Goal: Check status: Check status

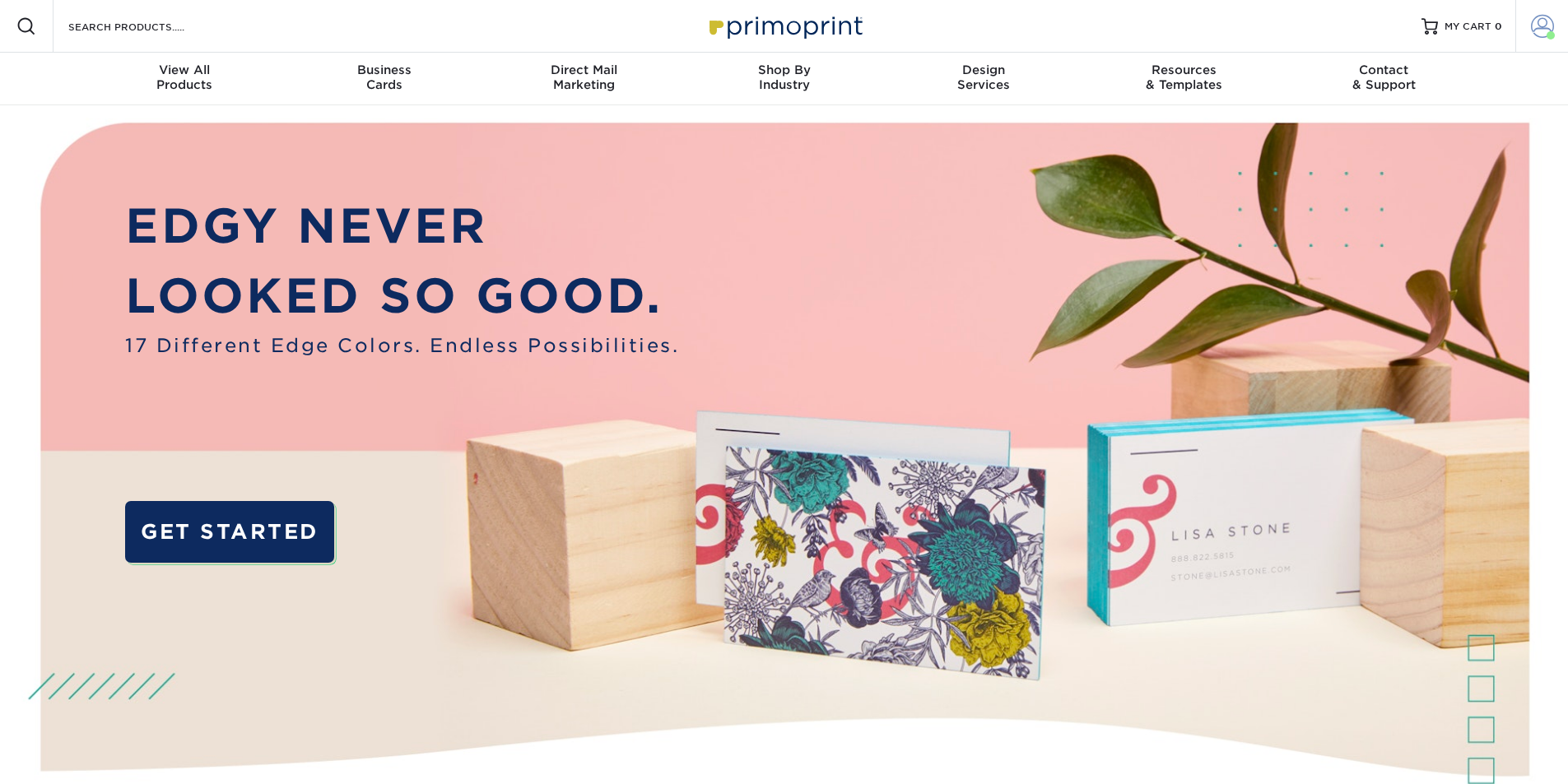
click at [1551, 29] on span at bounding box center [1542, 26] width 23 height 23
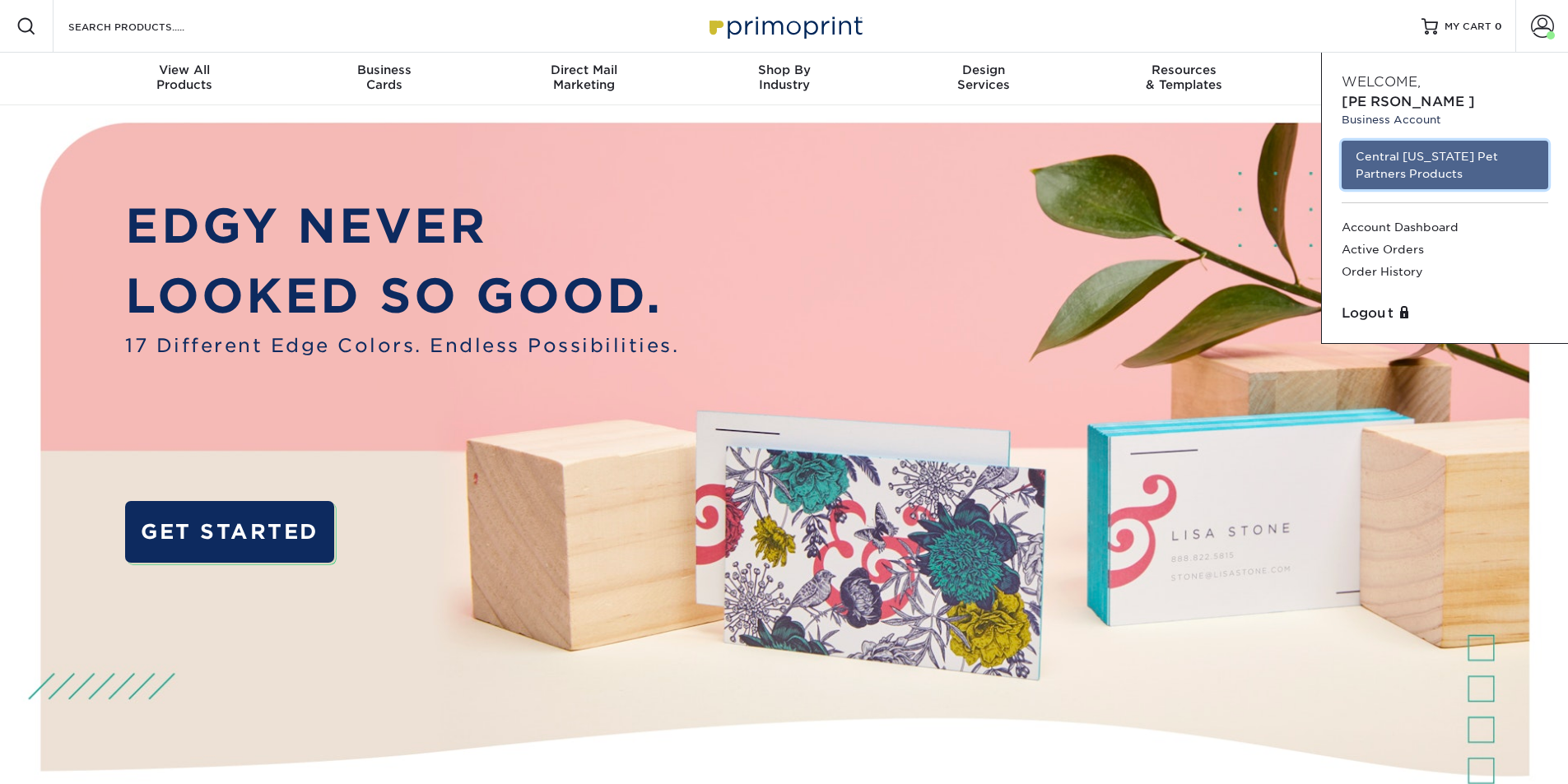
click at [1416, 155] on link "Central [US_STATE] Pet Partners Products" at bounding box center [1444, 165] width 207 height 48
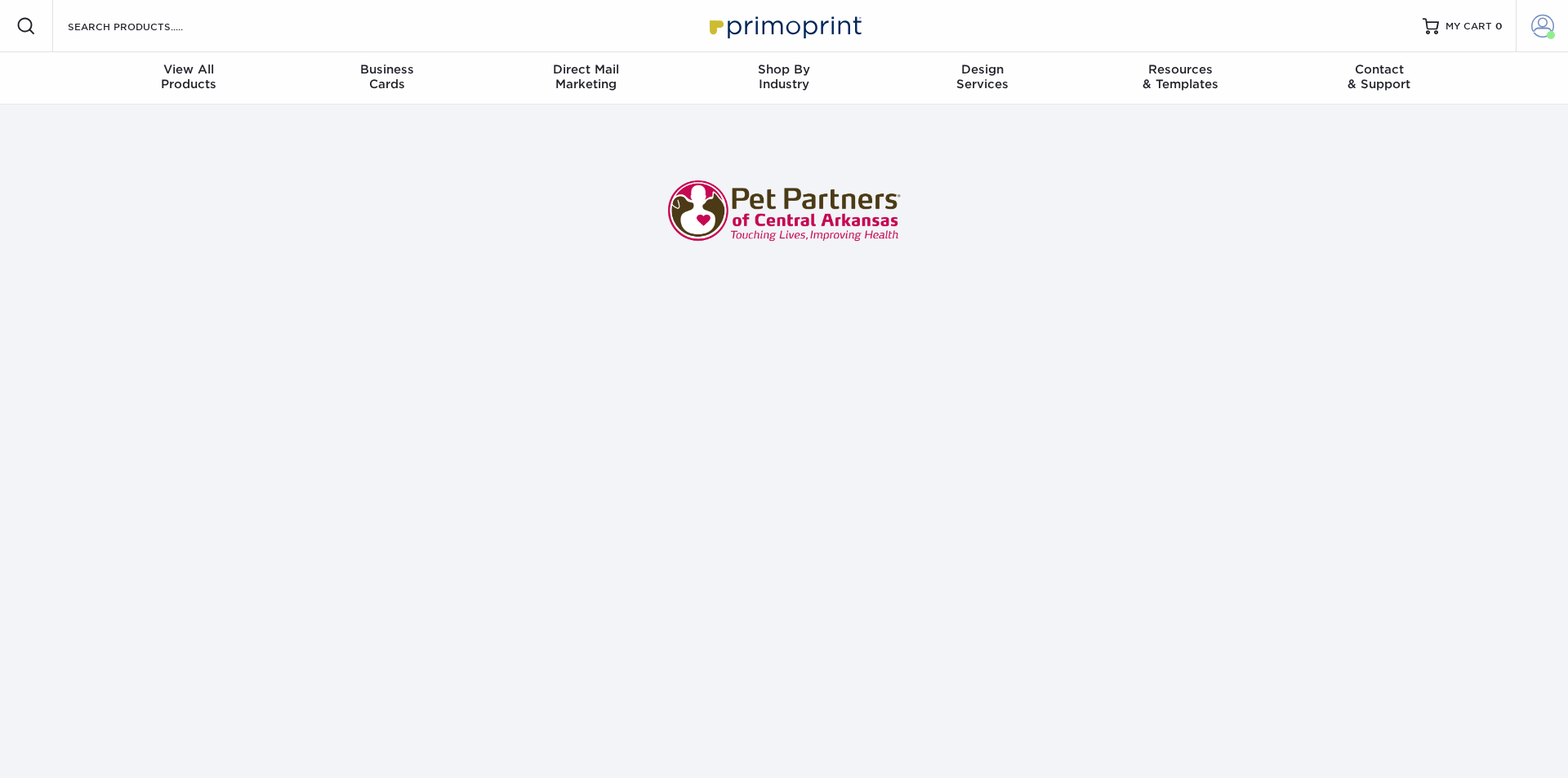
click at [1536, 33] on span at bounding box center [1542, 26] width 23 height 23
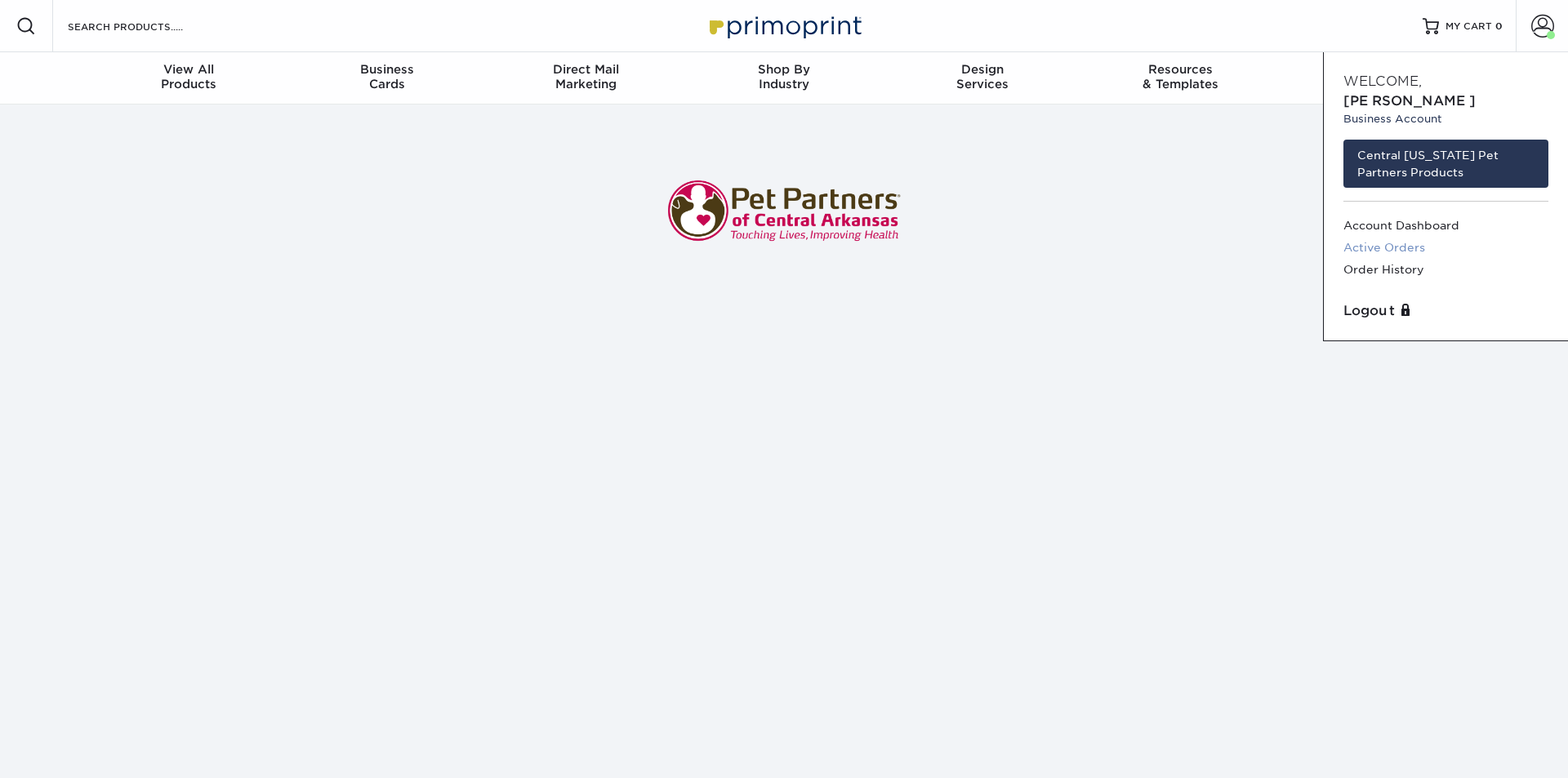
click at [1405, 236] on link "Active Orders" at bounding box center [1445, 247] width 205 height 22
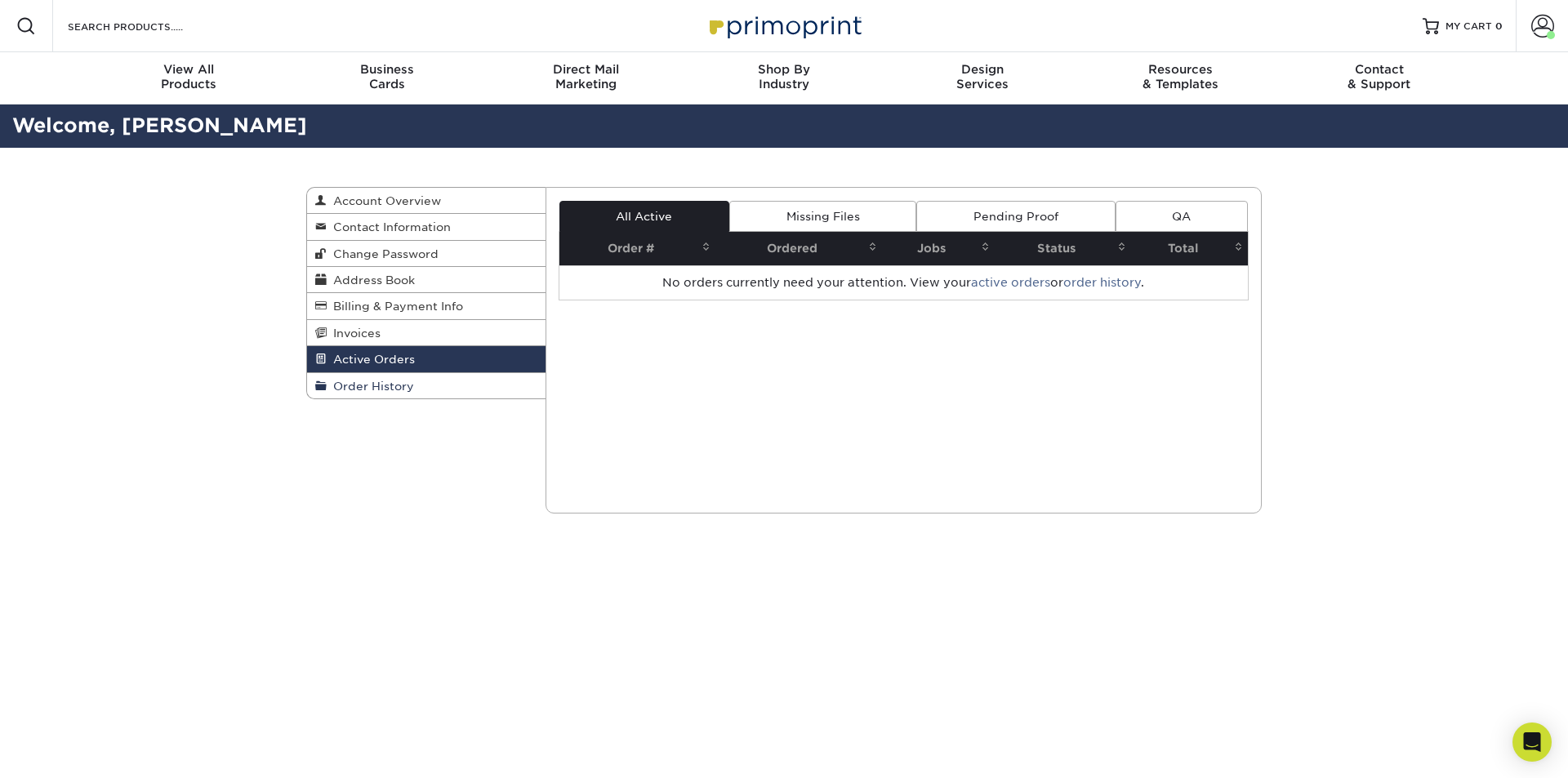
click at [368, 388] on span "Order History" at bounding box center [370, 386] width 87 height 13
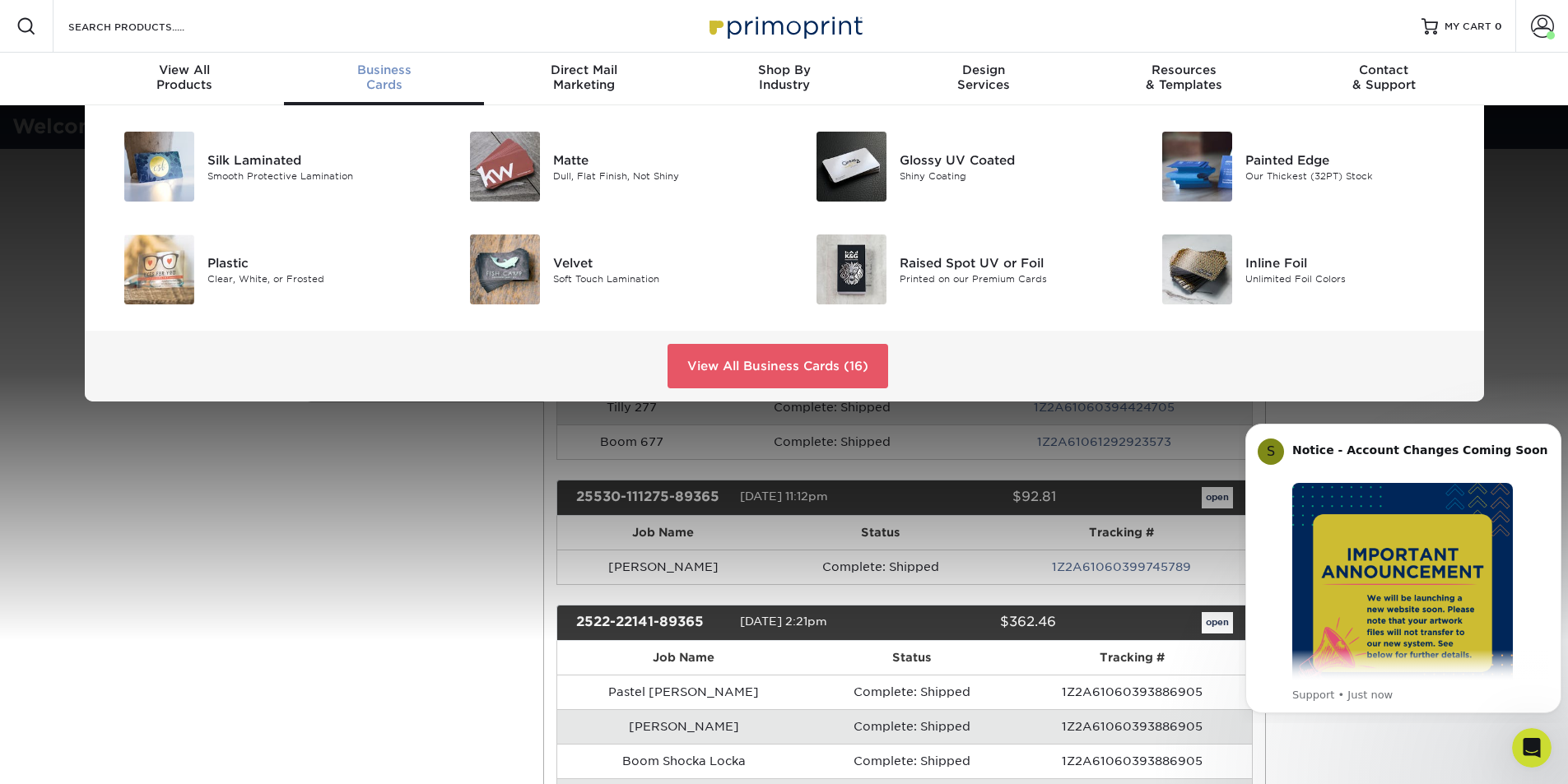
click at [1513, 240] on div "Silk Laminated Smooth Protective Lamination Matte Dull, Flat Finish, Not Shiny" at bounding box center [784, 253] width 1568 height 296
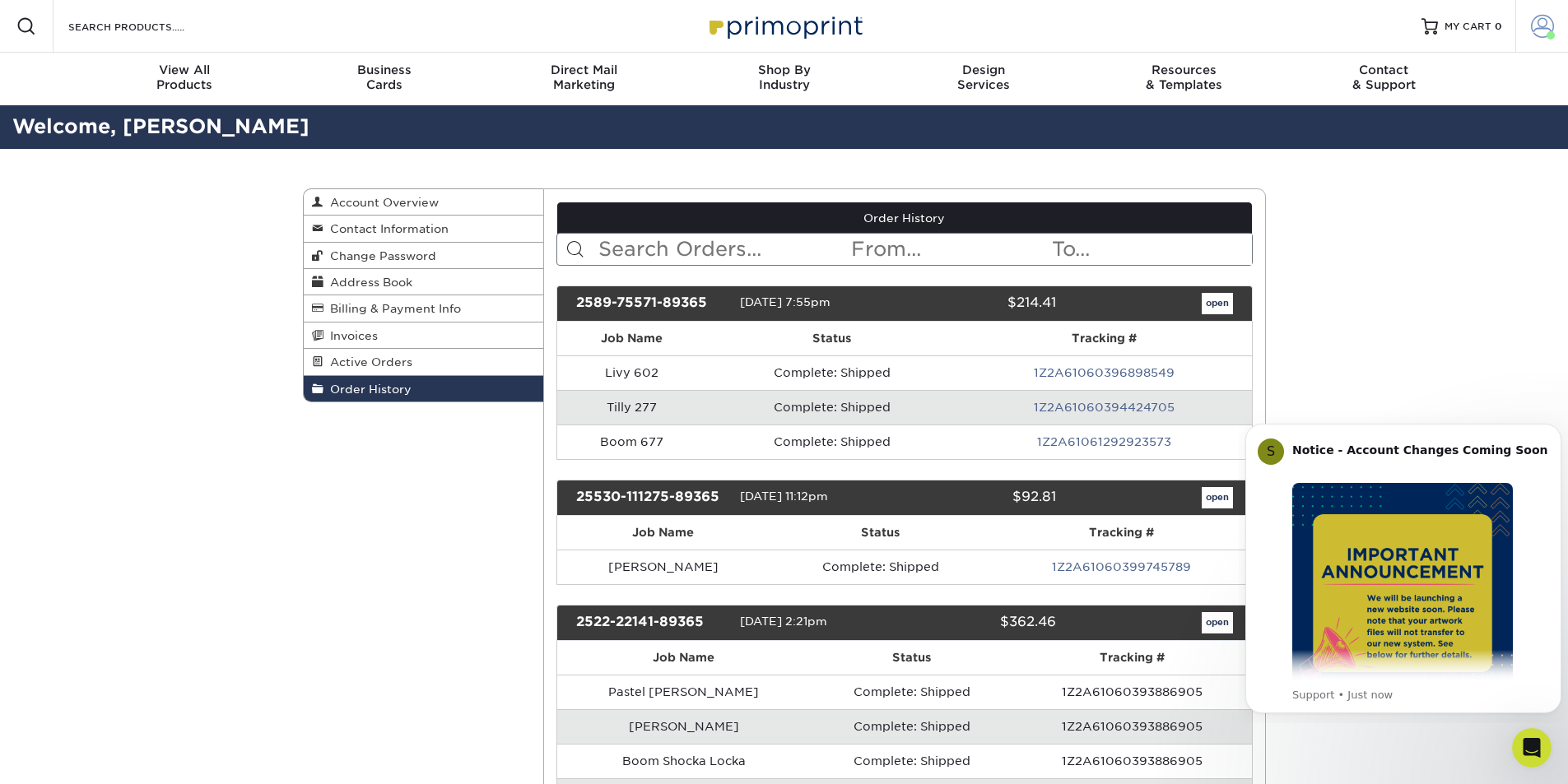
click at [1543, 30] on span at bounding box center [1542, 26] width 23 height 23
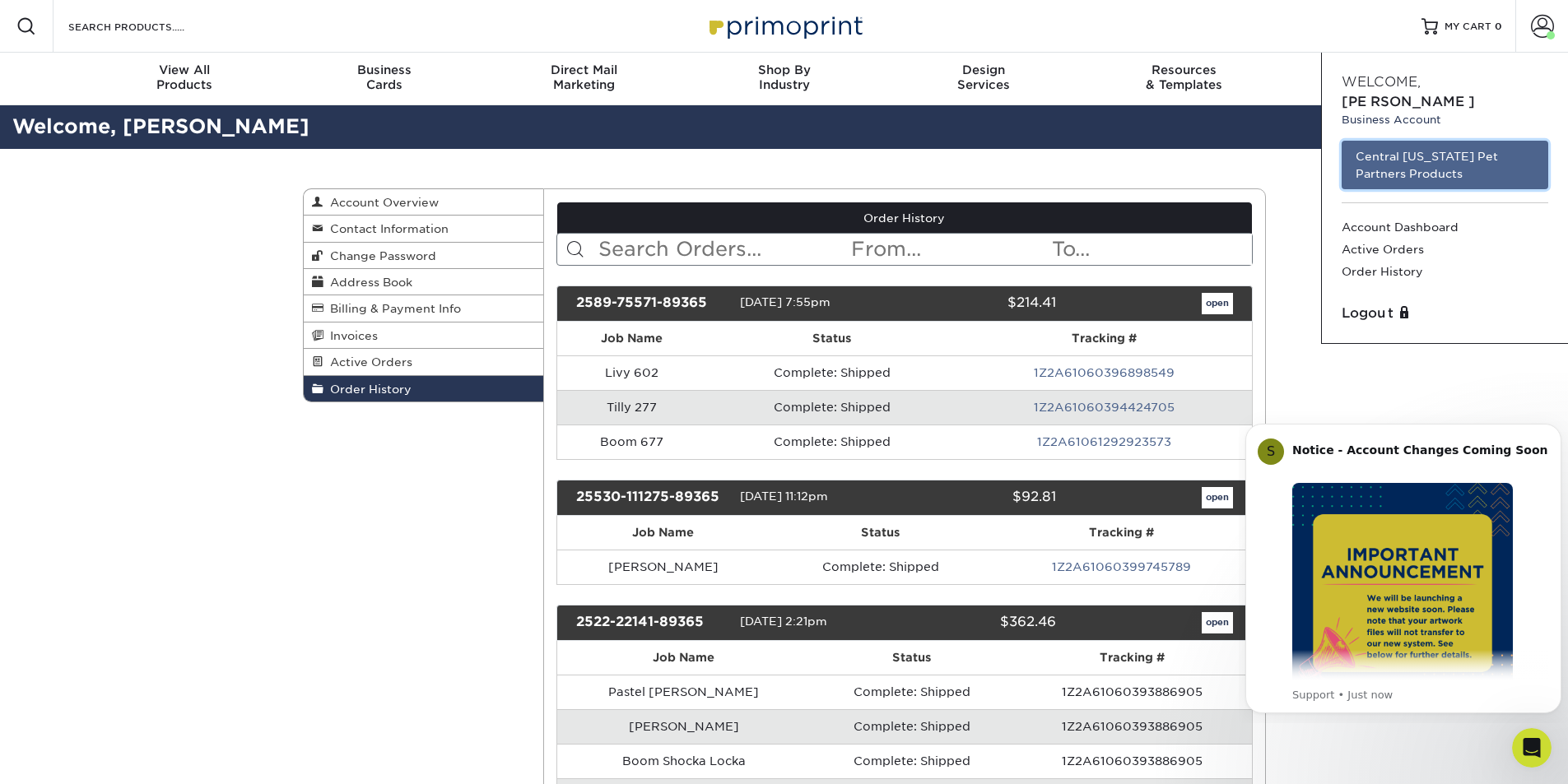
click at [1426, 141] on link "Central [US_STATE] Pet Partners Products" at bounding box center [1444, 165] width 207 height 48
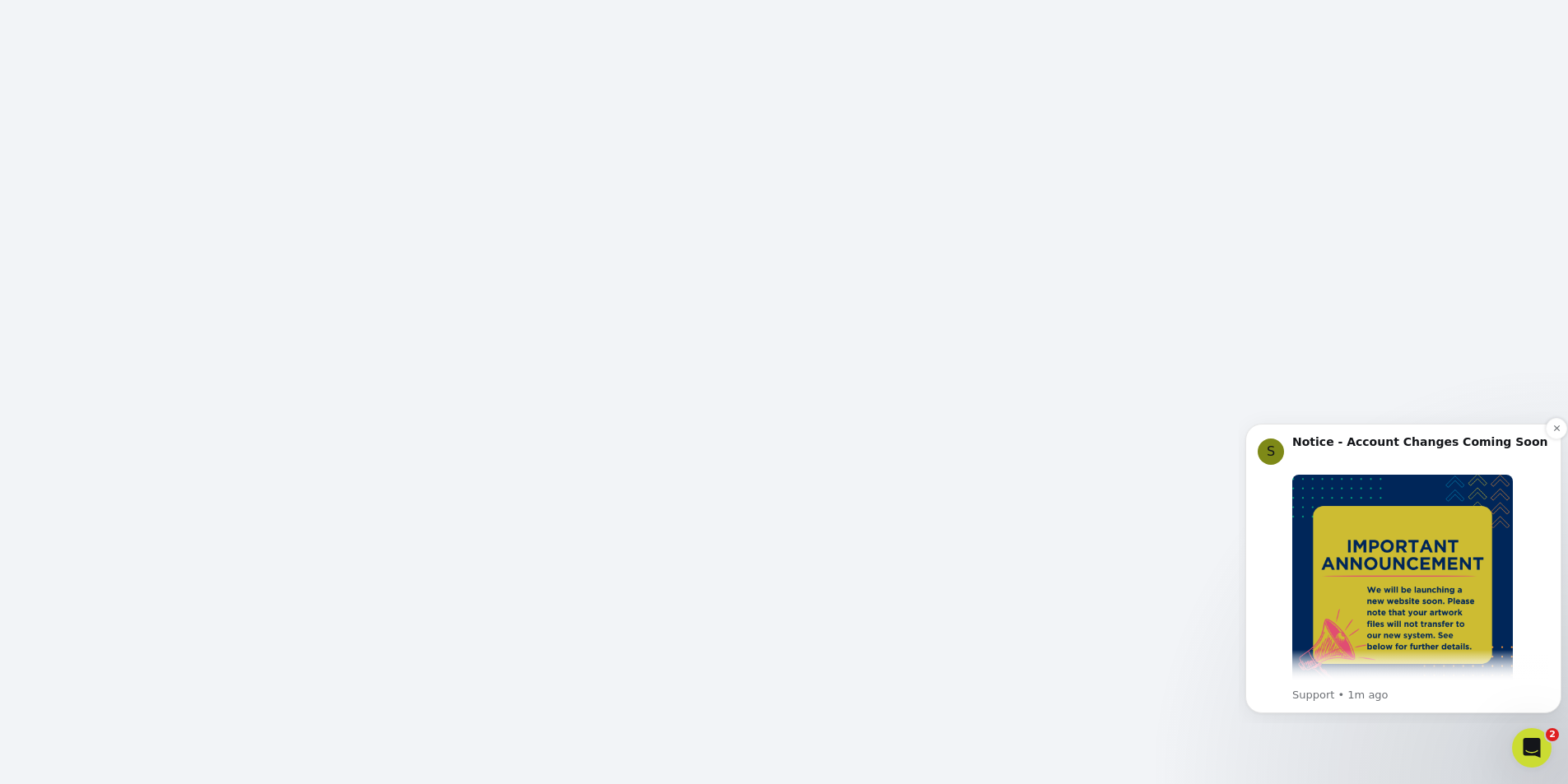
scroll to position [90, 0]
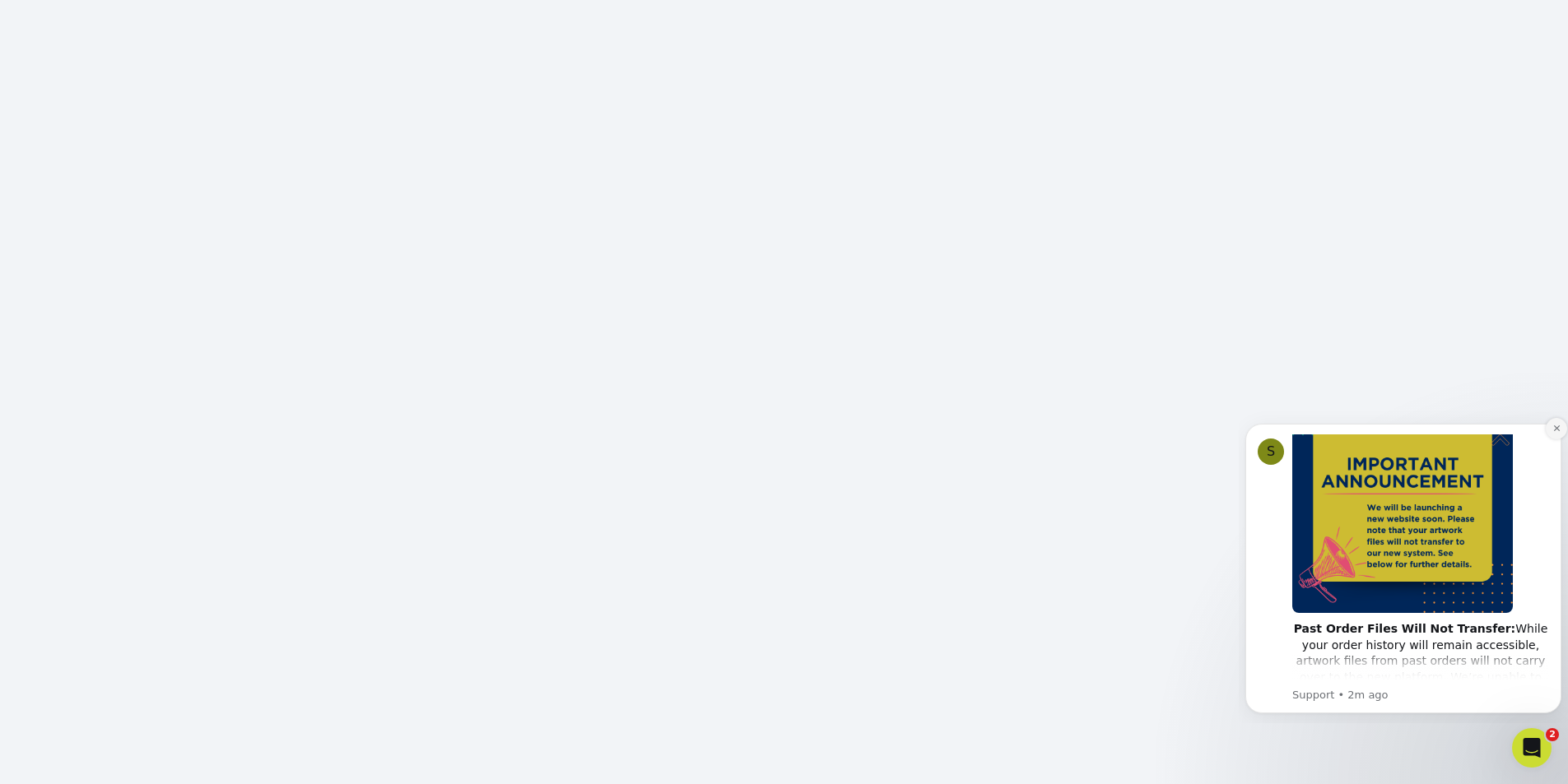
click at [1556, 425] on icon "Dismiss notification" at bounding box center [1557, 428] width 9 height 9
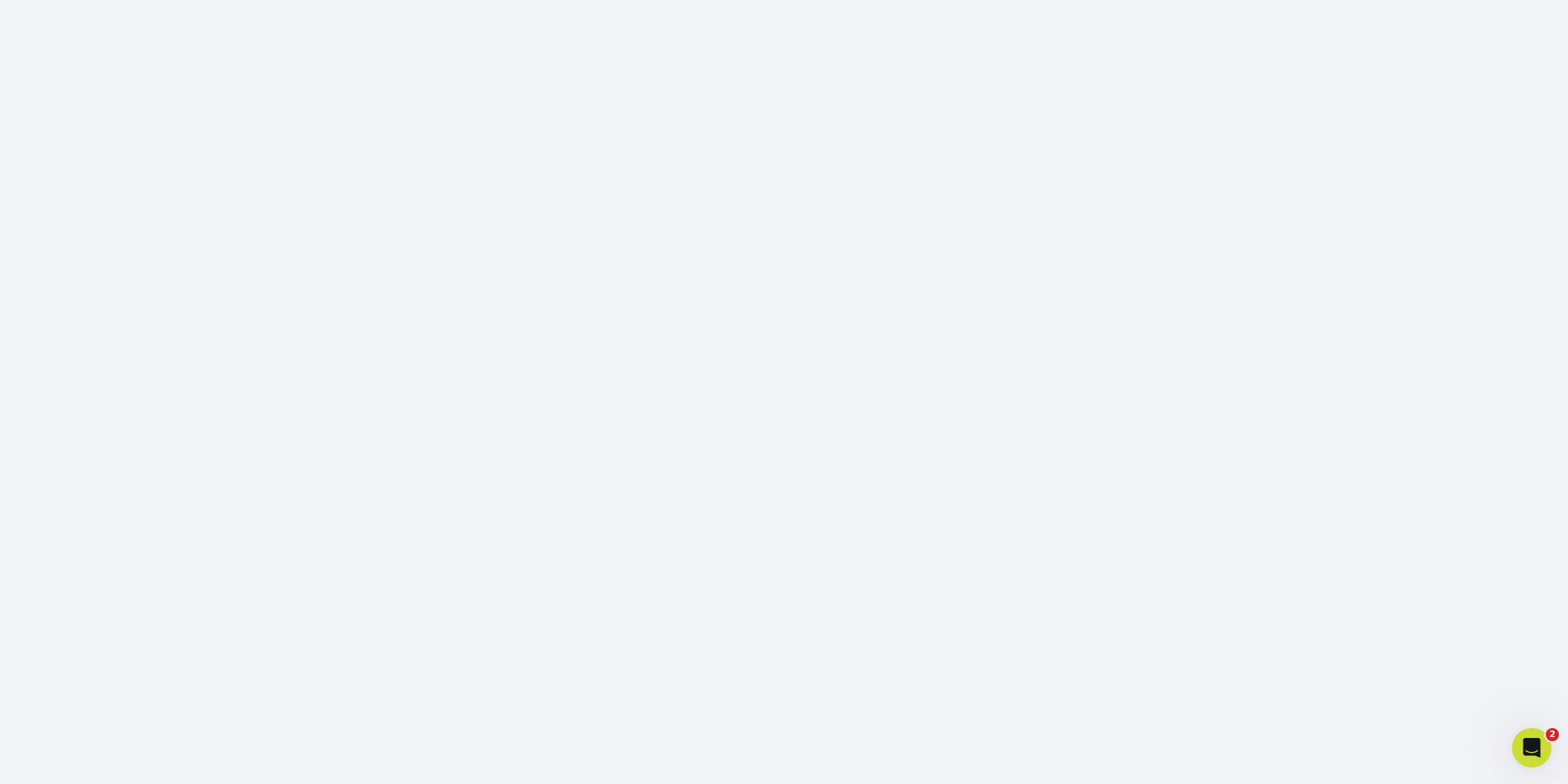
scroll to position [475, 0]
